Goal: Navigation & Orientation: Find specific page/section

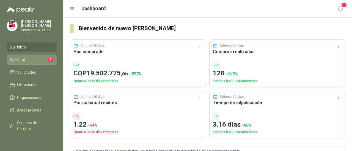
click at [32, 59] on li "Chat 3" at bounding box center [31, 60] width 43 height 6
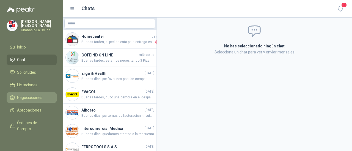
click at [40, 98] on span "Negociaciones" at bounding box center [29, 98] width 25 height 6
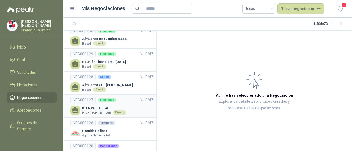
scroll to position [192, 0]
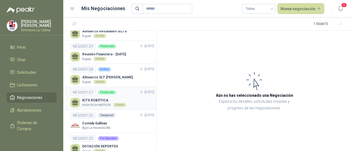
click at [101, 98] on p "KITS ROBÓTICA" at bounding box center [104, 100] width 44 height 5
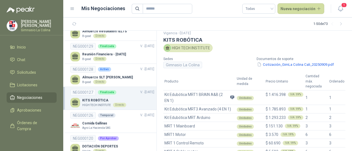
scroll to position [2, 0]
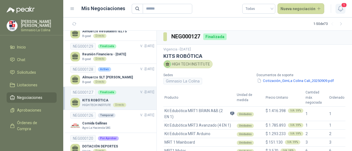
click at [339, 6] on icon "button" at bounding box center [340, 8] width 5 height 5
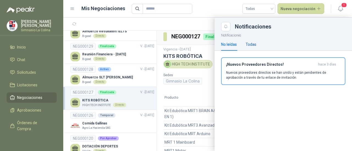
click at [252, 44] on div "Todas" at bounding box center [250, 44] width 11 height 6
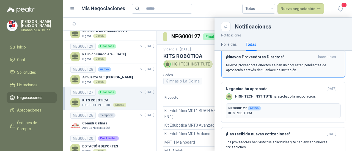
scroll to position [0, 0]
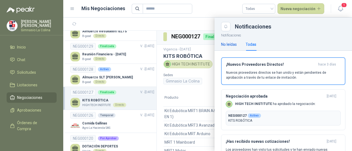
click at [235, 43] on div "No leídas" at bounding box center [229, 44] width 16 height 6
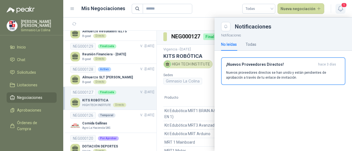
click at [341, 7] on span "1" at bounding box center [344, 4] width 6 height 5
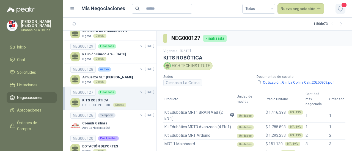
click at [340, 9] on icon "button" at bounding box center [340, 8] width 7 height 7
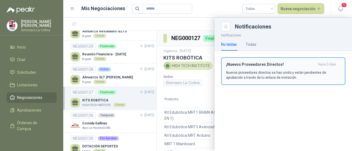
click at [244, 63] on h3 "¡Nuevos Proveedores Directos!" at bounding box center [271, 64] width 90 height 5
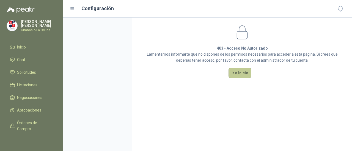
click at [238, 74] on button "Ir a Inicio" at bounding box center [239, 73] width 23 height 10
